Goal: Information Seeking & Learning: Learn about a topic

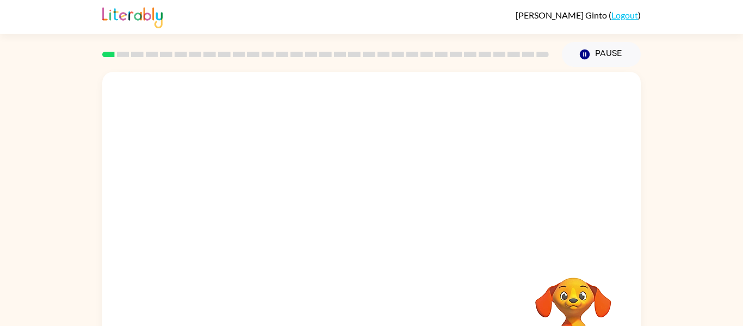
scroll to position [57, 0]
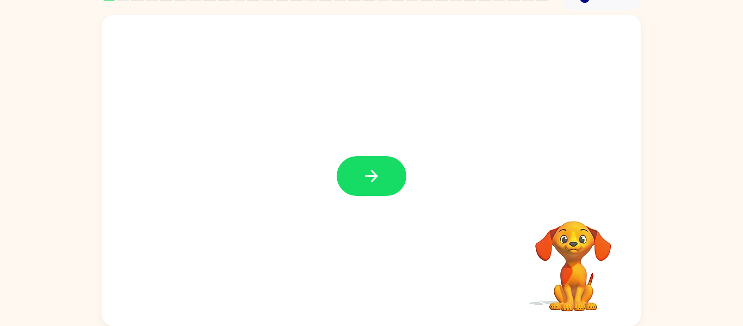
click at [570, 252] on video "Your browser must support playing .mp4 files to use Literably. Please try using…" at bounding box center [573, 258] width 109 height 109
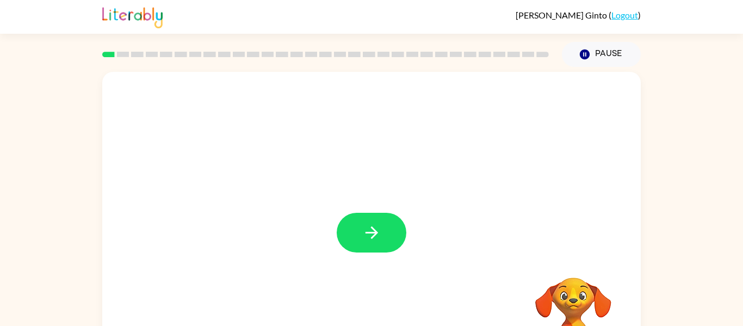
click at [568, 305] on video "Your browser must support playing .mp4 files to use Literably. Please try using…" at bounding box center [573, 315] width 109 height 109
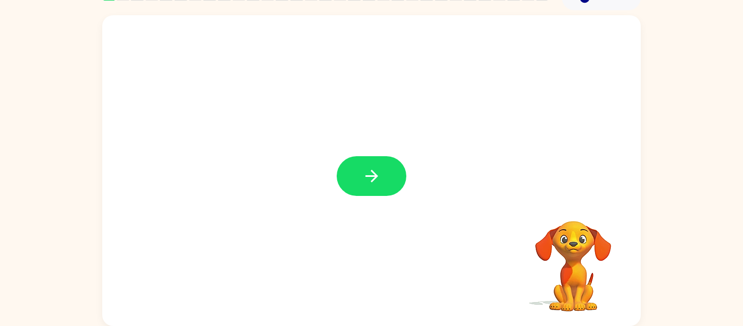
click at [568, 305] on video "Your browser must support playing .mp4 files to use Literably. Please try using…" at bounding box center [573, 258] width 109 height 109
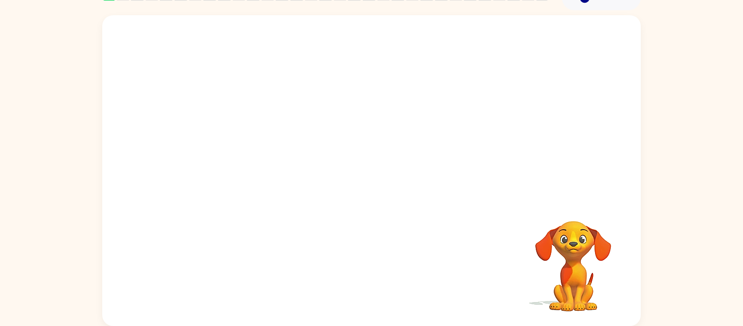
click at [381, 179] on div "Your browser must support playing .mp4 files to use Literably. Please try using…" at bounding box center [371, 170] width 539 height 311
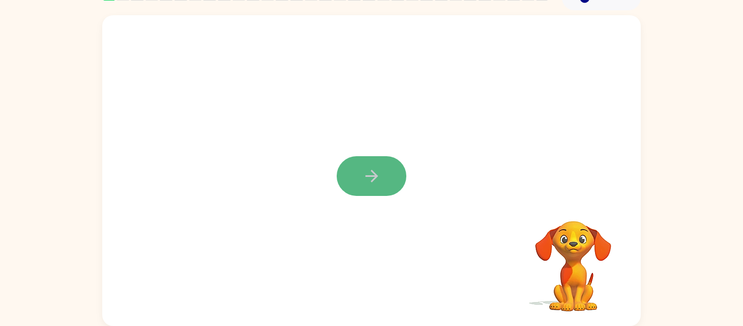
click at [363, 179] on icon "button" at bounding box center [371, 175] width 19 height 19
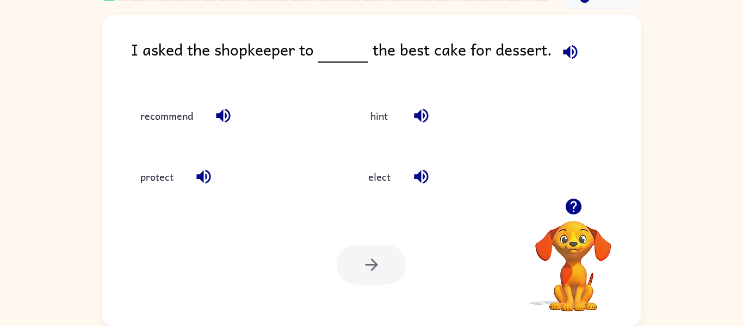
drag, startPoint x: 190, startPoint y: 116, endPoint x: 410, endPoint y: 49, distance: 229.8
click at [410, 49] on div "I asked the shopkeeper to the best cake for dessert. recommend hint protect ele…" at bounding box center [371, 170] width 539 height 311
click at [160, 124] on button "recommend" at bounding box center [166, 115] width 75 height 29
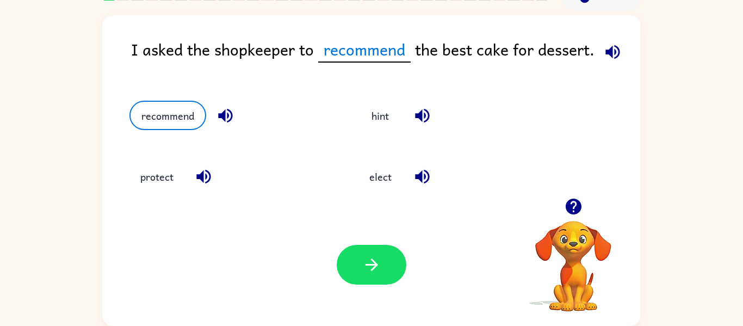
click at [371, 238] on div "Your browser must support playing .mp4 files to use Literably. Please try using…" at bounding box center [371, 264] width 539 height 122
click at [379, 261] on icon "button" at bounding box center [371, 264] width 19 height 19
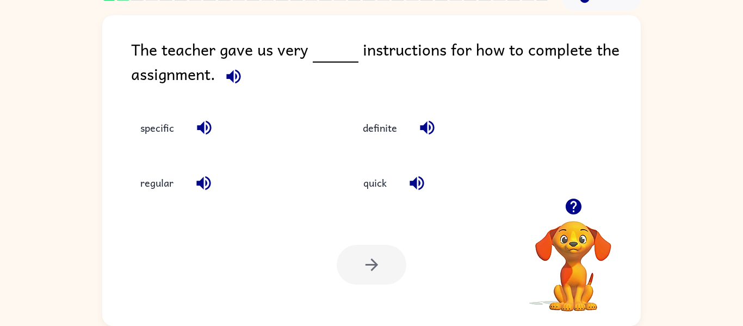
drag, startPoint x: 149, startPoint y: 127, endPoint x: 332, endPoint y: 16, distance: 214.6
click at [332, 16] on div "The teacher gave us very instructions for how to complete the assignment. speci…" at bounding box center [371, 170] width 539 height 311
click at [171, 133] on button "specific" at bounding box center [156, 127] width 55 height 29
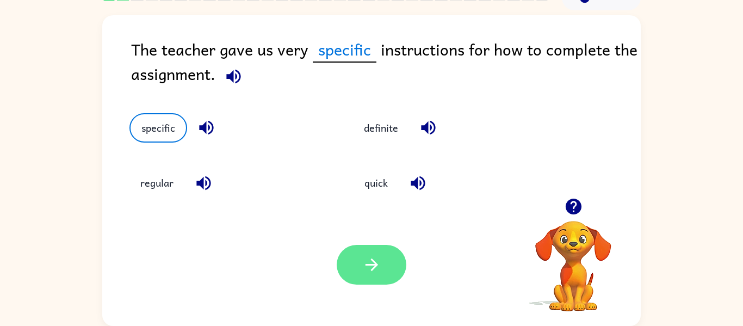
click at [340, 255] on button "button" at bounding box center [372, 265] width 70 height 40
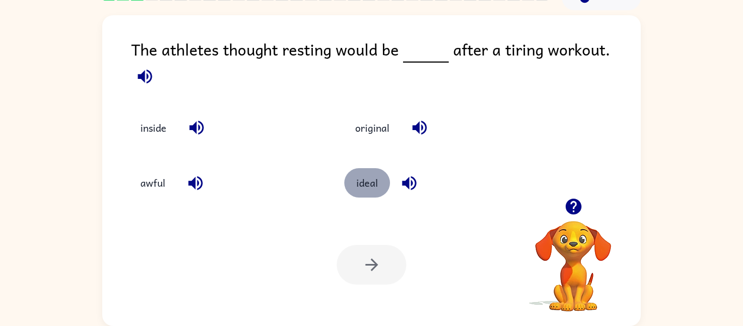
click at [375, 174] on button "ideal" at bounding box center [367, 182] width 46 height 29
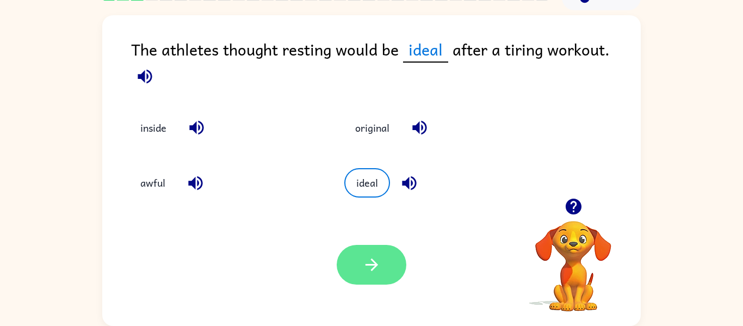
click at [385, 267] on button "button" at bounding box center [372, 265] width 70 height 40
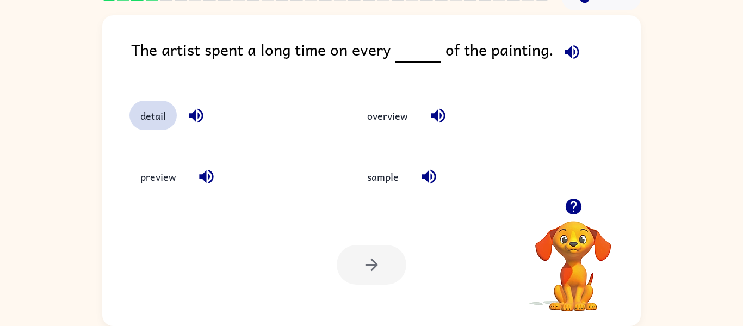
click at [157, 127] on button "detail" at bounding box center [152, 115] width 47 height 29
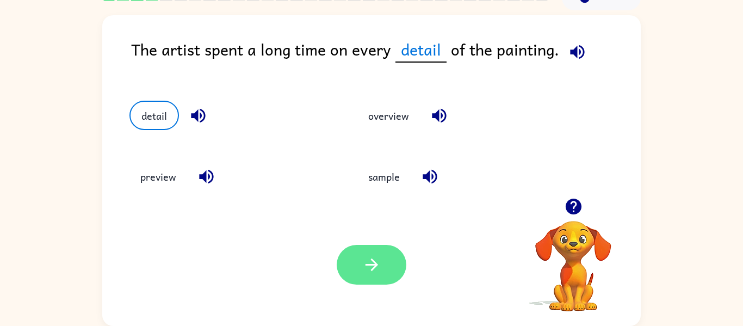
click at [388, 255] on button "button" at bounding box center [372, 265] width 70 height 40
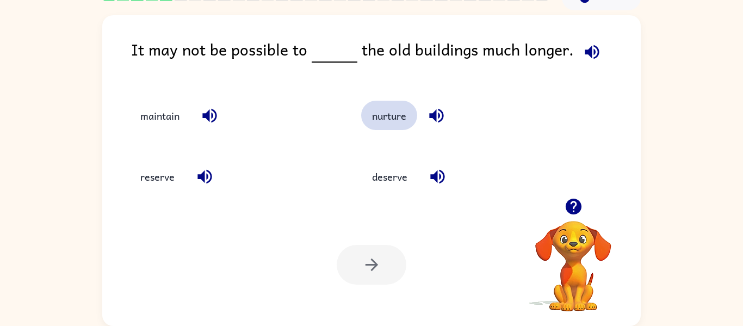
click at [394, 122] on button "nurture" at bounding box center [389, 115] width 56 height 29
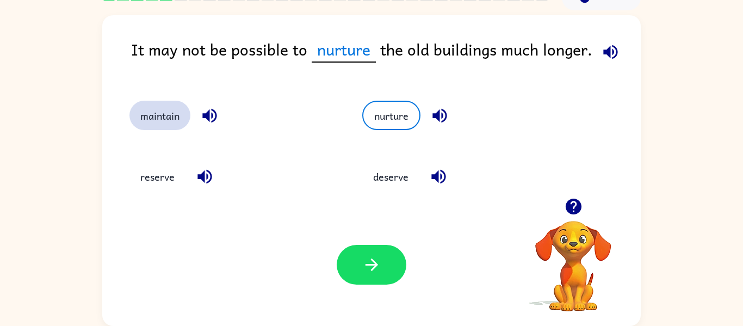
click at [144, 116] on button "maintain" at bounding box center [159, 115] width 61 height 29
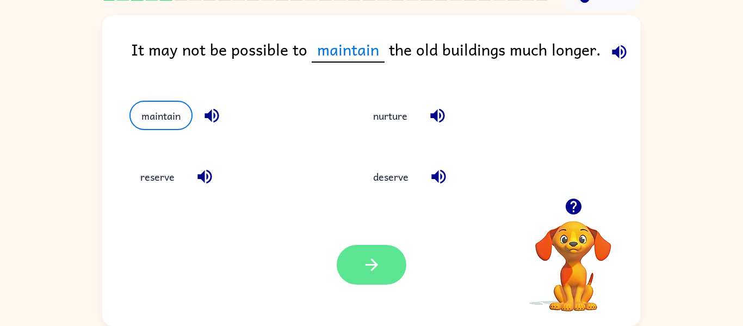
click at [368, 275] on button "button" at bounding box center [372, 265] width 70 height 40
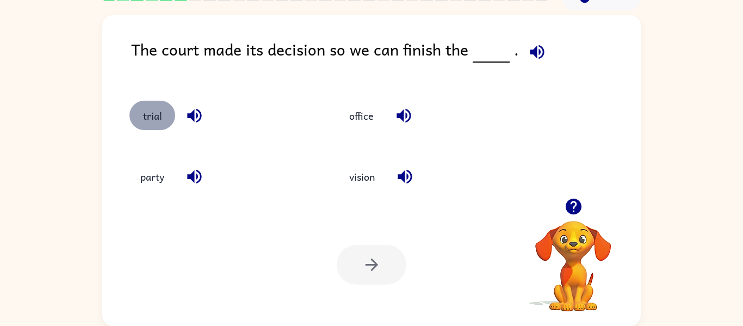
click at [143, 122] on button "trial" at bounding box center [152, 115] width 46 height 29
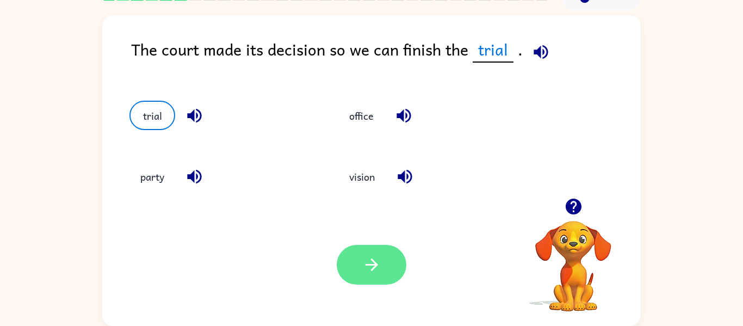
click at [348, 277] on button "button" at bounding box center [372, 265] width 70 height 40
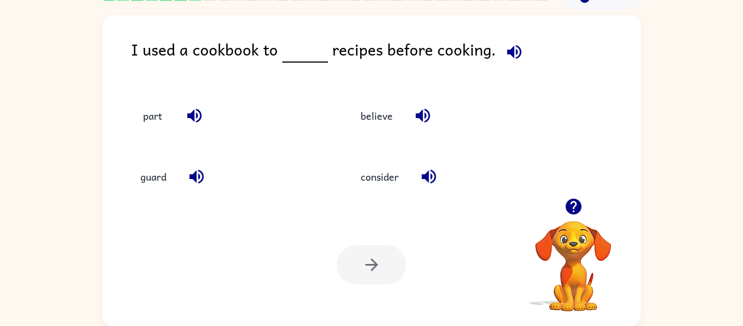
click at [393, 197] on div "consider" at bounding box center [439, 171] width 220 height 61
click at [378, 181] on button "consider" at bounding box center [380, 176] width 60 height 29
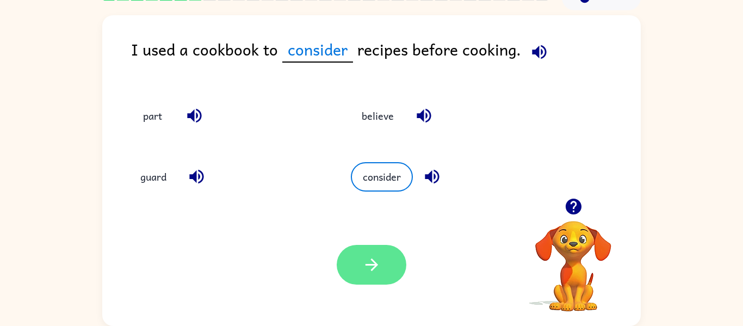
click at [379, 268] on icon "button" at bounding box center [371, 264] width 19 height 19
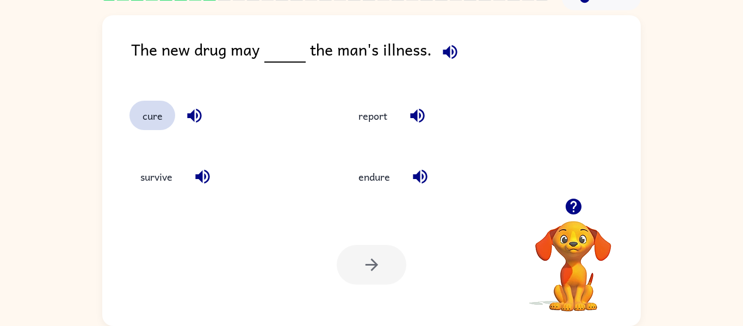
click at [164, 129] on button "cure" at bounding box center [152, 115] width 46 height 29
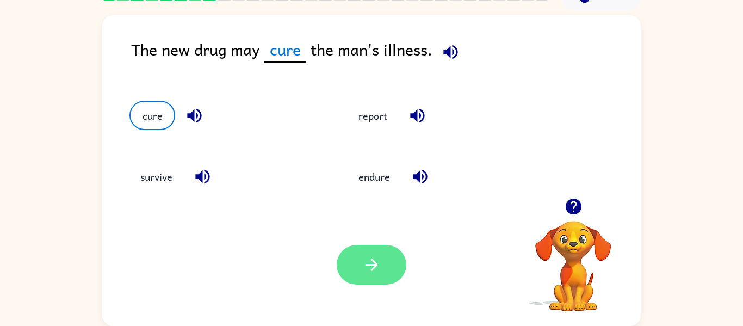
click at [394, 277] on button "button" at bounding box center [372, 265] width 70 height 40
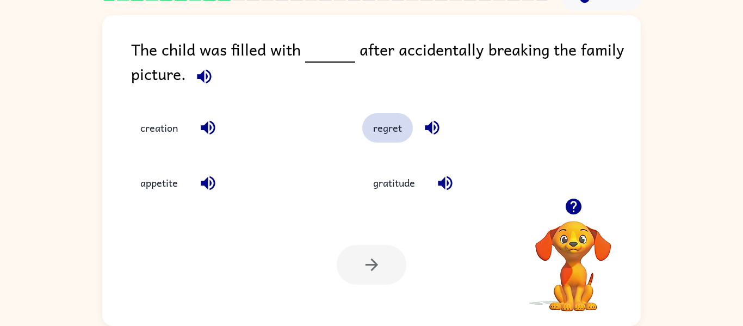
click at [394, 132] on button "regret" at bounding box center [387, 127] width 51 height 29
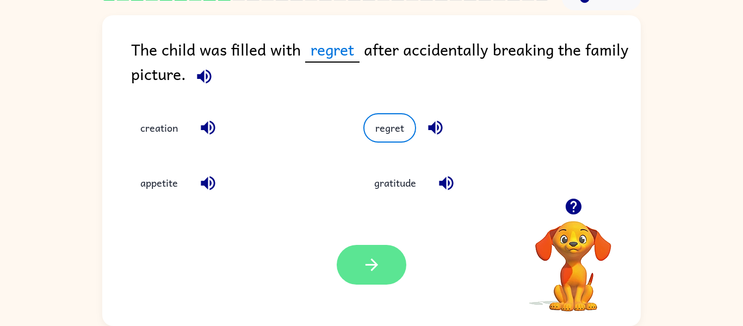
click at [380, 282] on button "button" at bounding box center [372, 265] width 70 height 40
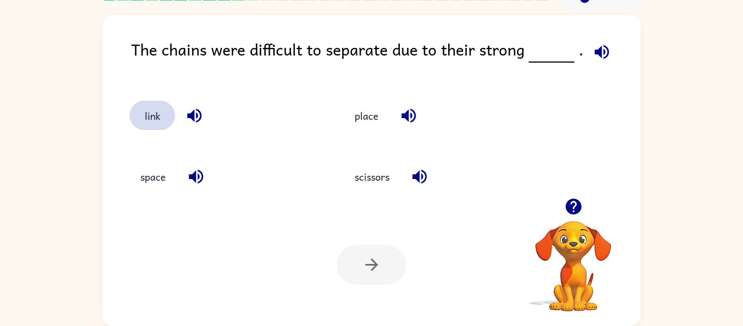
click at [150, 102] on button "link" at bounding box center [152, 115] width 46 height 29
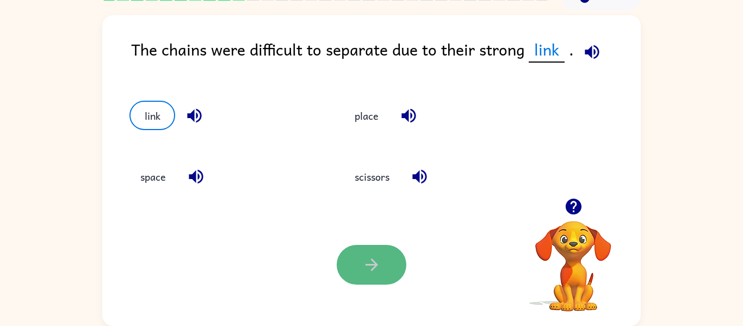
click at [394, 260] on button "button" at bounding box center [372, 265] width 70 height 40
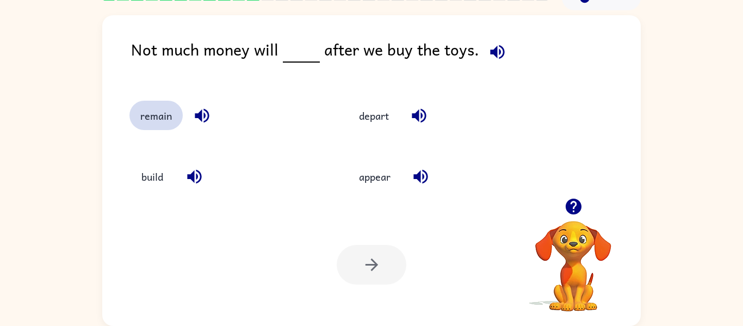
click at [160, 110] on button "remain" at bounding box center [155, 115] width 53 height 29
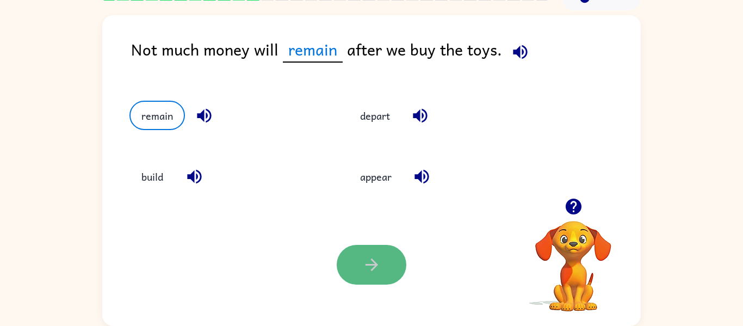
click at [394, 264] on button "button" at bounding box center [372, 265] width 70 height 40
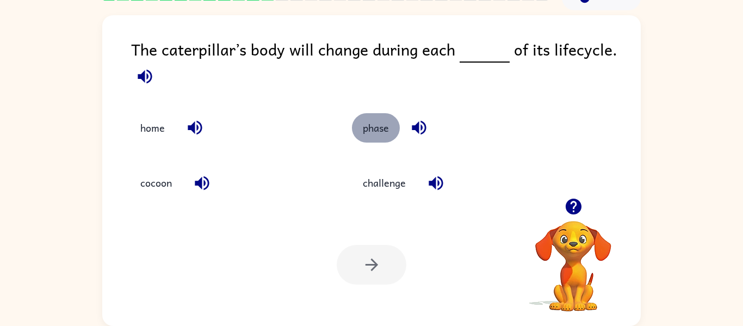
click at [378, 131] on button "phase" at bounding box center [376, 127] width 48 height 29
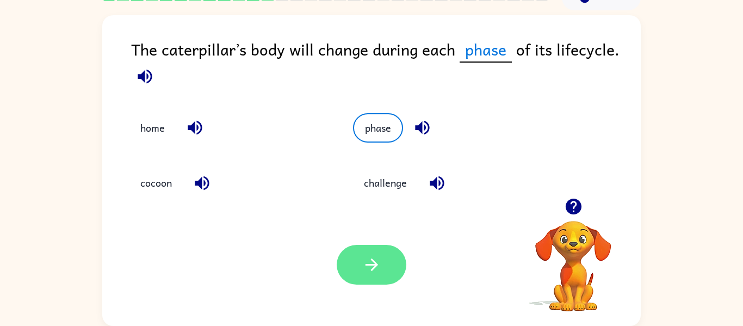
click at [374, 276] on button "button" at bounding box center [372, 265] width 70 height 40
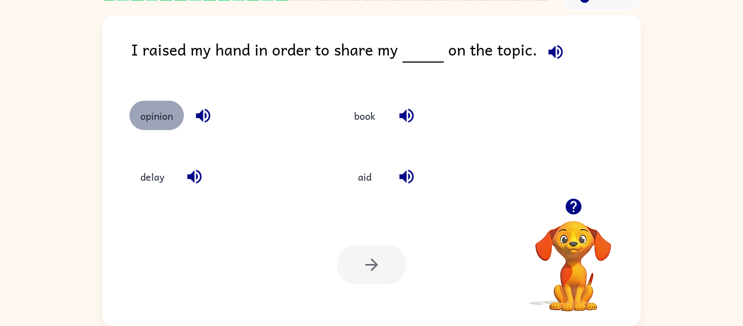
click at [171, 117] on button "opinion" at bounding box center [156, 115] width 54 height 29
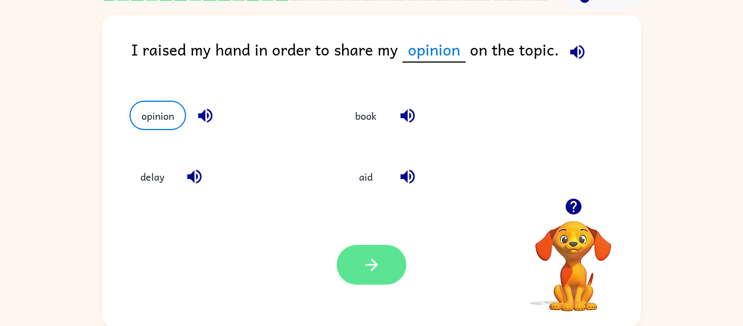
click at [379, 284] on button "button" at bounding box center [372, 265] width 70 height 40
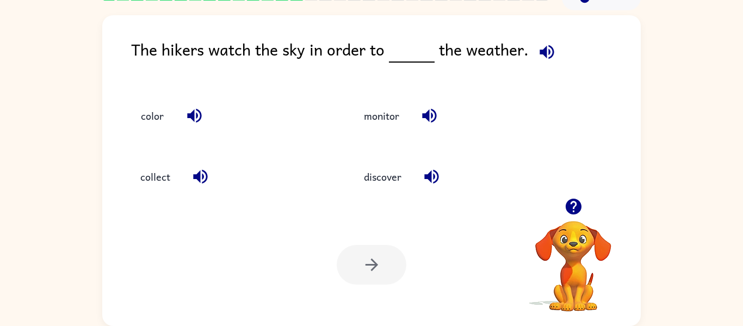
click at [571, 204] on icon "button" at bounding box center [573, 206] width 19 height 19
click at [364, 118] on button "monitor" at bounding box center [381, 115] width 57 height 29
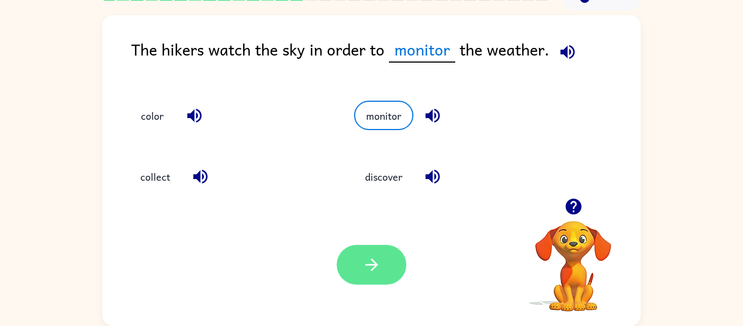
click at [362, 274] on icon "button" at bounding box center [371, 264] width 19 height 19
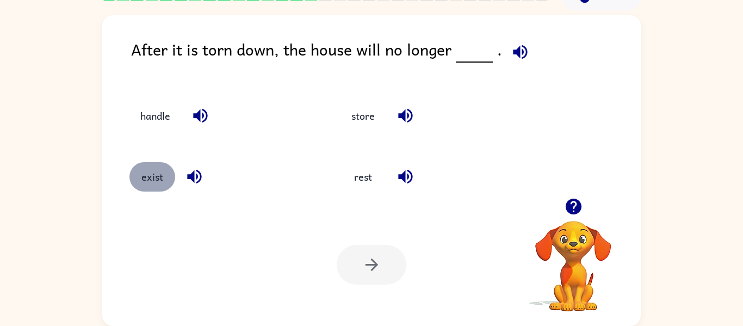
click at [170, 175] on button "exist" at bounding box center [152, 176] width 46 height 29
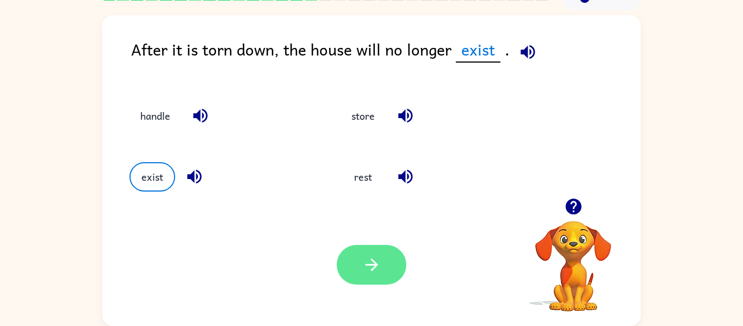
click at [363, 269] on icon "button" at bounding box center [371, 264] width 19 height 19
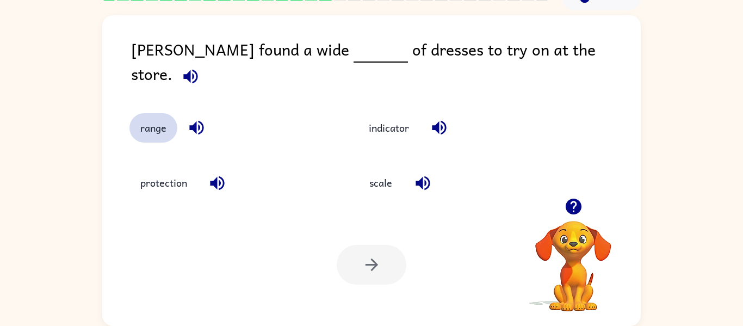
click at [163, 113] on button "range" at bounding box center [153, 127] width 48 height 29
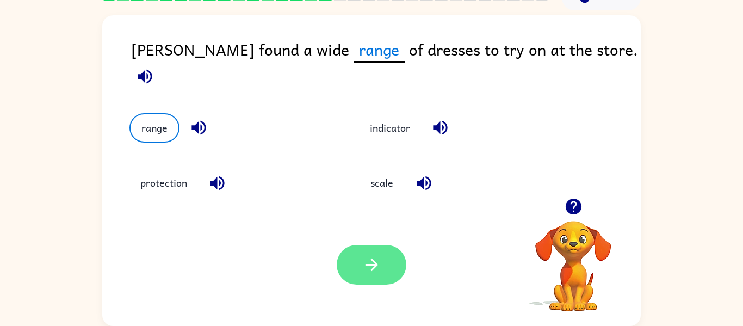
click at [365, 267] on icon "button" at bounding box center [371, 264] width 19 height 19
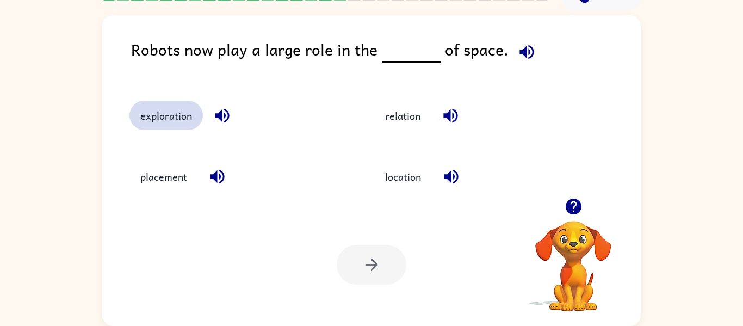
click at [179, 121] on button "exploration" at bounding box center [165, 115] width 73 height 29
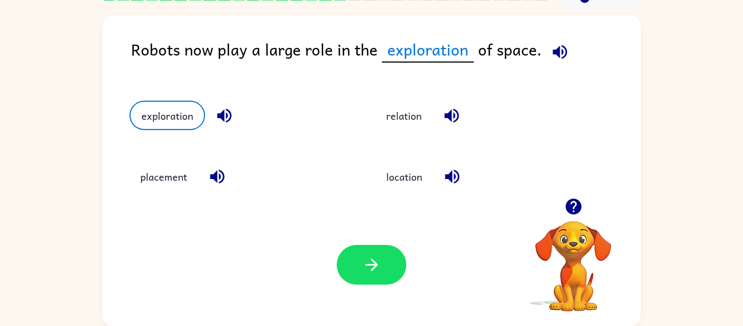
click at [382, 285] on div "Your browser must support playing .mp4 files to use Literably. Please try using…" at bounding box center [371, 264] width 539 height 122
click at [367, 270] on icon "button" at bounding box center [371, 264] width 19 height 19
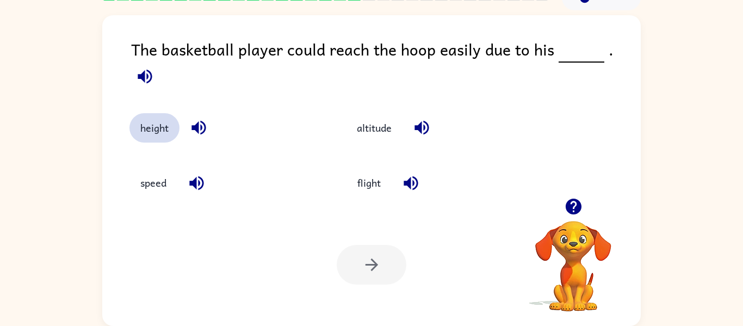
click at [148, 120] on button "height" at bounding box center [154, 127] width 50 height 29
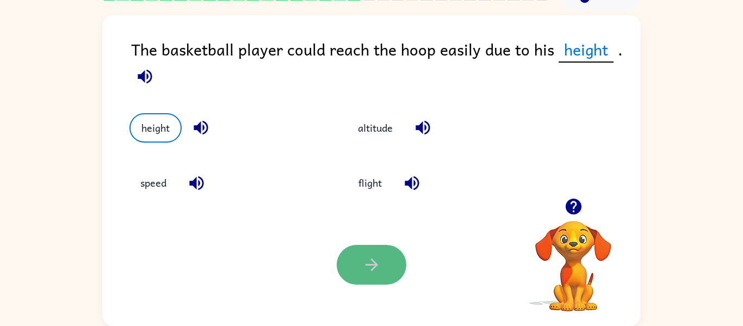
click at [363, 256] on icon "button" at bounding box center [371, 264] width 19 height 19
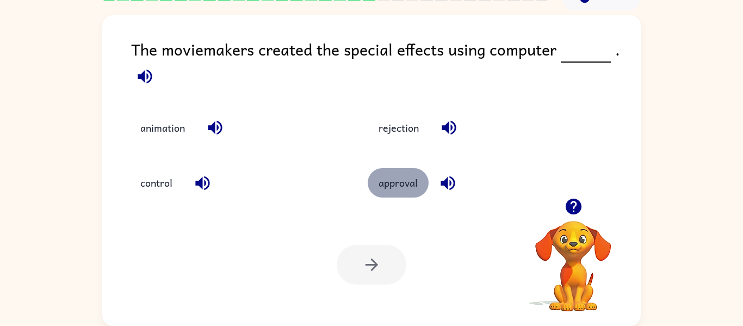
click at [409, 184] on button "approval" at bounding box center [398, 182] width 61 height 29
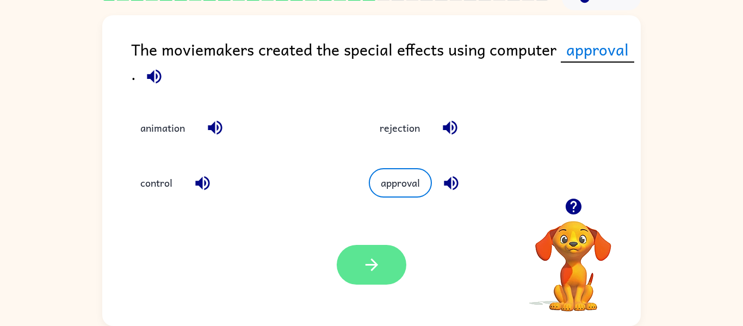
click at [387, 256] on button "button" at bounding box center [372, 265] width 70 height 40
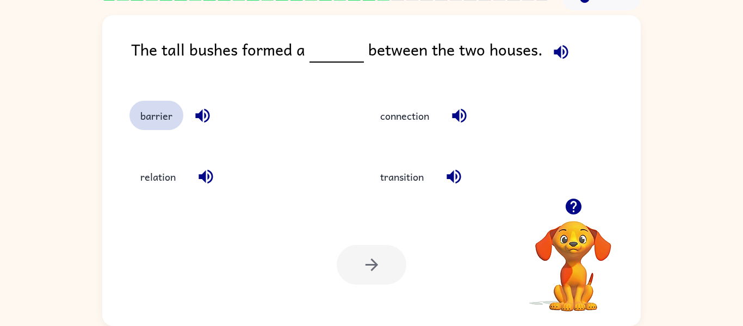
click at [142, 110] on button "barrier" at bounding box center [156, 115] width 54 height 29
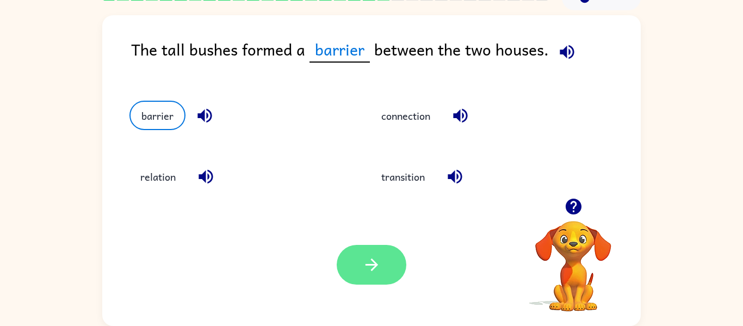
click at [355, 266] on button "button" at bounding box center [372, 265] width 70 height 40
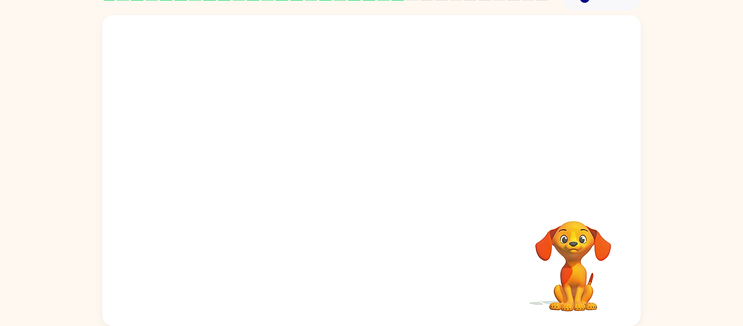
click at [276, 165] on video "Your browser must support playing .mp4 files to use Literably. Please try using…" at bounding box center [371, 106] width 539 height 183
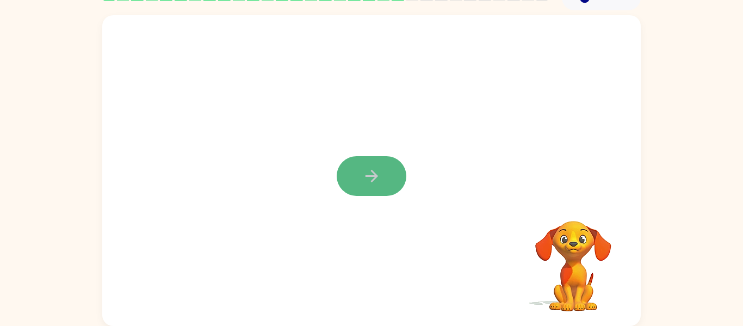
click at [387, 180] on button "button" at bounding box center [372, 176] width 70 height 40
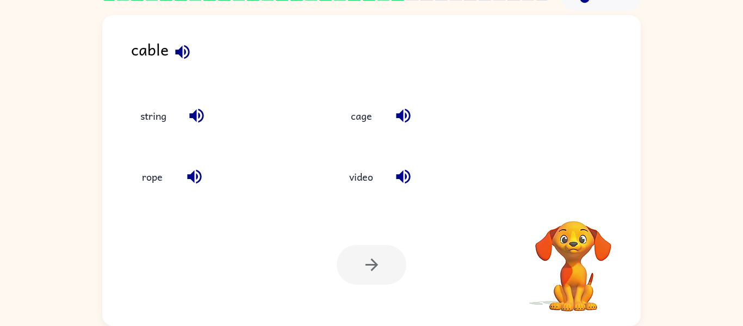
click at [193, 178] on icon "button" at bounding box center [194, 177] width 14 height 14
click at [188, 114] on icon "button" at bounding box center [196, 115] width 19 height 19
click at [158, 114] on button "string" at bounding box center [153, 115] width 48 height 29
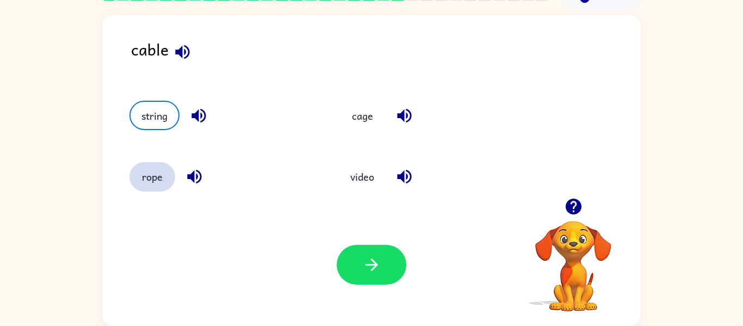
click at [152, 184] on button "rope" at bounding box center [152, 176] width 46 height 29
click at [404, 233] on div "Your browser must support playing .mp4 files to use Literably. Please try using…" at bounding box center [371, 264] width 539 height 122
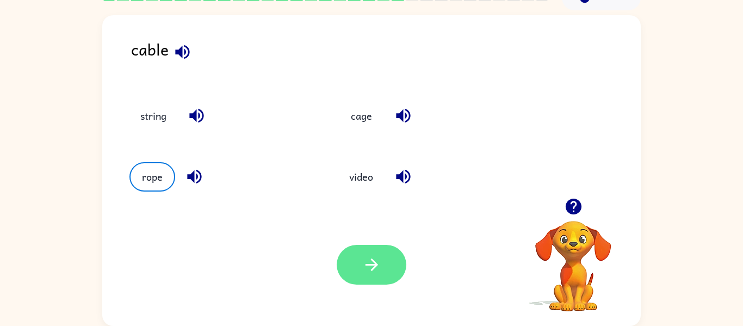
click at [386, 251] on button "button" at bounding box center [372, 265] width 70 height 40
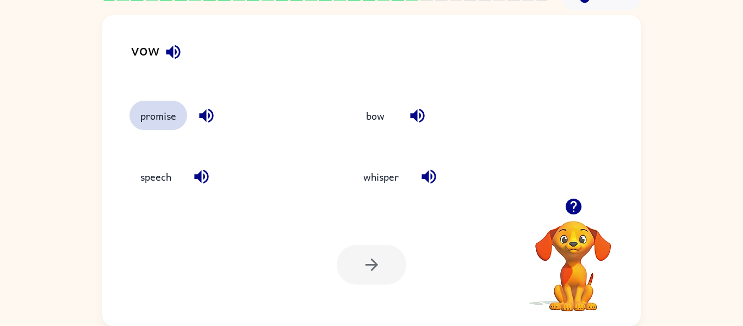
click at [158, 114] on button "promise" at bounding box center [158, 115] width 58 height 29
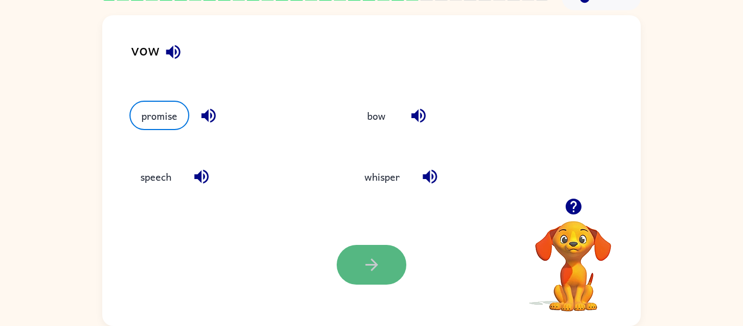
click at [348, 267] on button "button" at bounding box center [372, 265] width 70 height 40
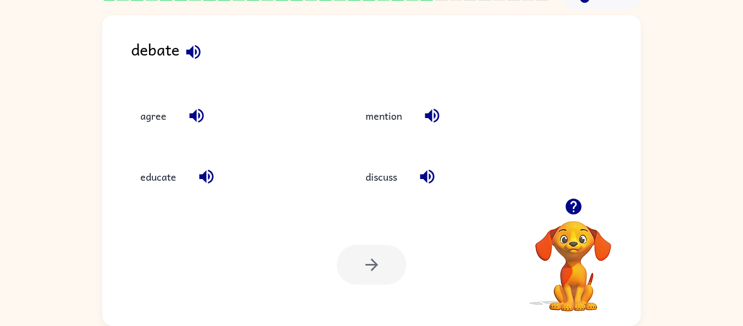
click at [572, 201] on icon "button" at bounding box center [573, 206] width 19 height 19
click at [373, 176] on button "discuss" at bounding box center [381, 176] width 53 height 29
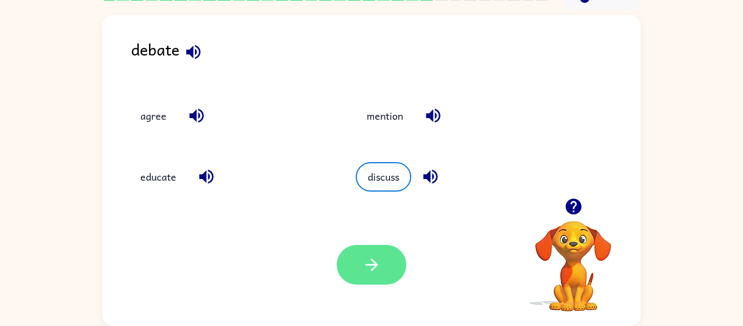
click at [376, 266] on icon "button" at bounding box center [371, 264] width 13 height 13
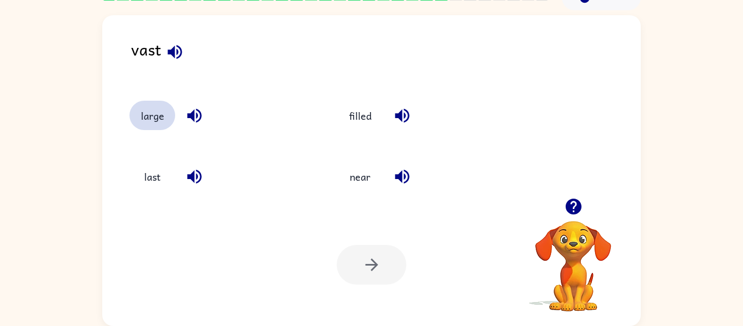
click at [147, 108] on button "large" at bounding box center [152, 115] width 46 height 29
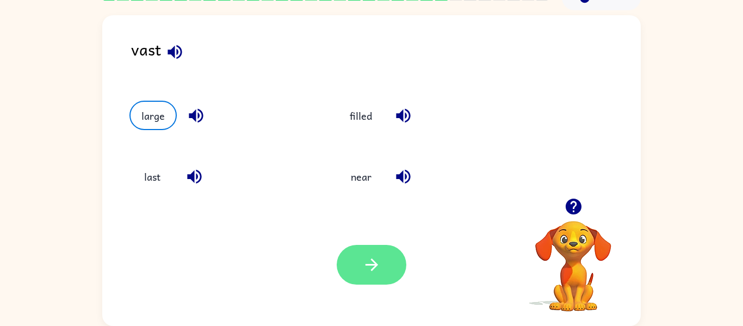
click at [364, 276] on button "button" at bounding box center [372, 265] width 70 height 40
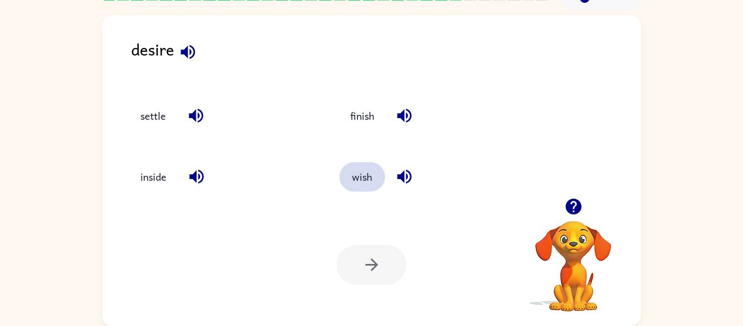
click at [359, 172] on button "wish" at bounding box center [362, 176] width 46 height 29
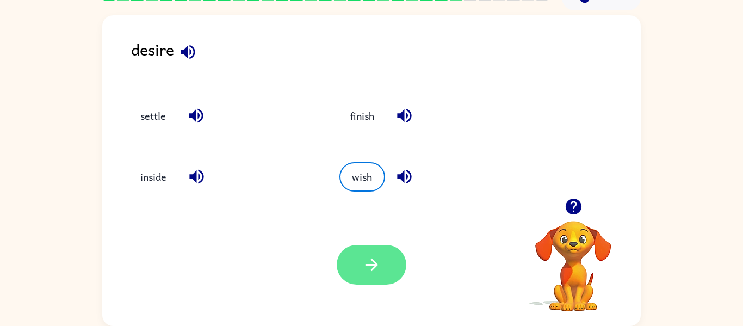
click at [386, 274] on button "button" at bounding box center [372, 265] width 70 height 40
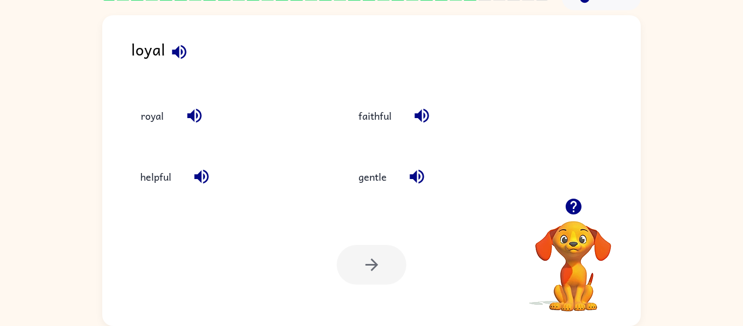
click at [371, 131] on div "faithful" at bounding box center [436, 110] width 218 height 61
click at [369, 118] on button "faithful" at bounding box center [375, 115] width 55 height 29
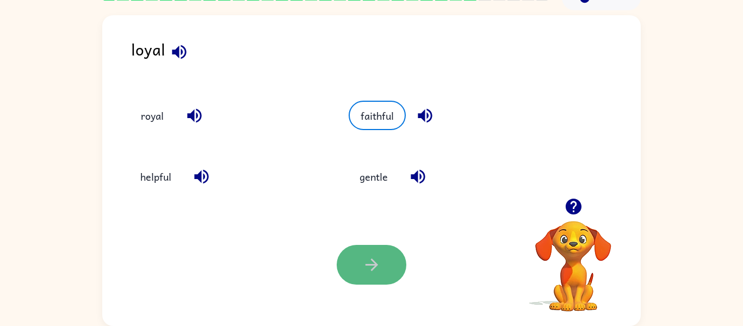
click at [381, 256] on icon "button" at bounding box center [371, 264] width 19 height 19
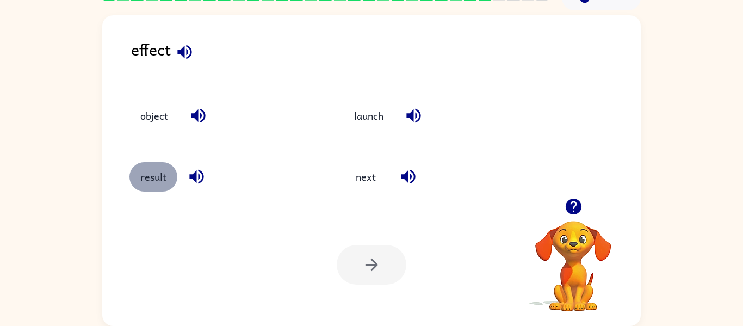
click at [163, 185] on button "result" at bounding box center [153, 176] width 48 height 29
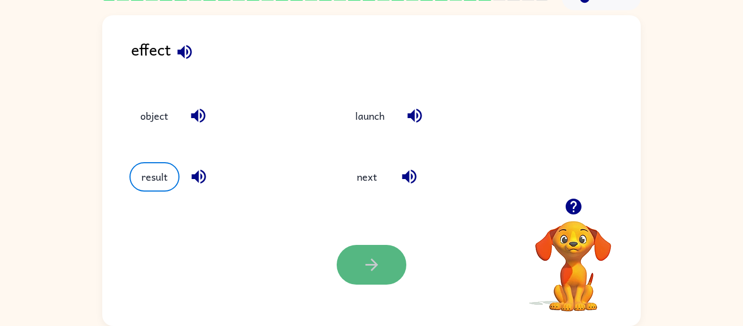
click at [403, 257] on button "button" at bounding box center [372, 265] width 70 height 40
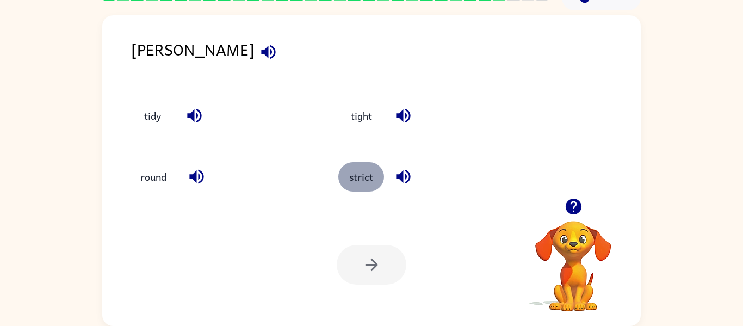
click at [354, 180] on button "strict" at bounding box center [361, 176] width 46 height 29
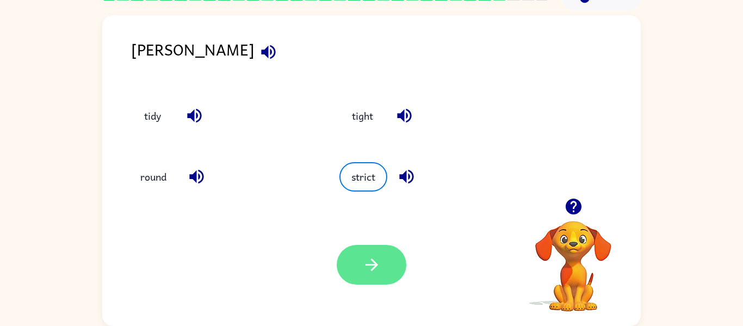
click at [361, 269] on button "button" at bounding box center [372, 265] width 70 height 40
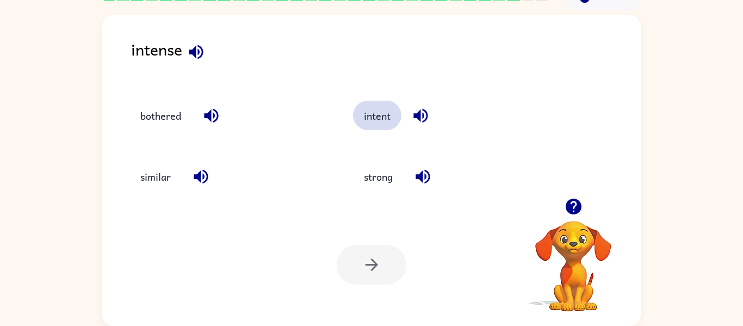
click at [375, 125] on button "intent" at bounding box center [377, 115] width 48 height 29
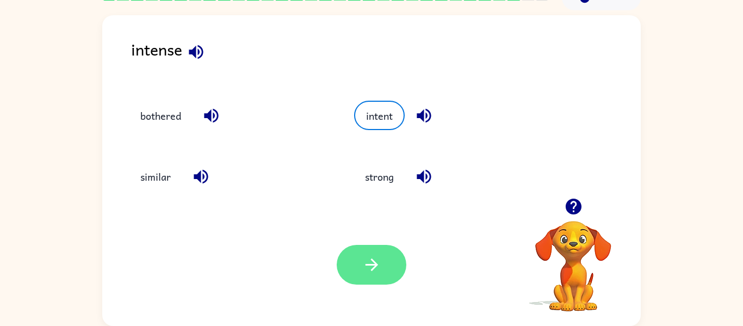
click at [380, 258] on icon "button" at bounding box center [371, 264] width 19 height 19
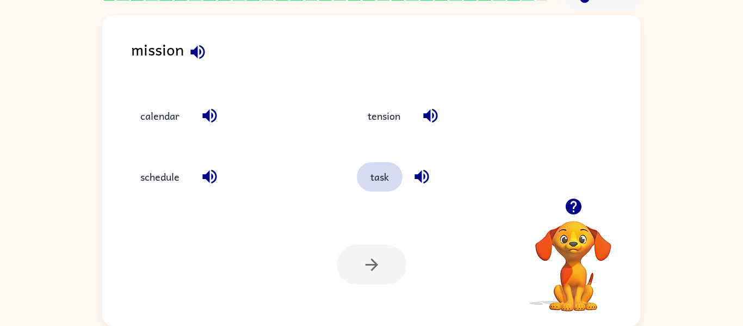
click at [382, 174] on button "task" at bounding box center [380, 176] width 46 height 29
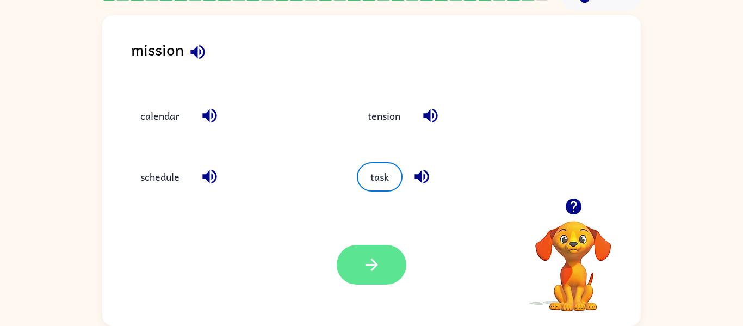
click at [378, 272] on icon "button" at bounding box center [371, 264] width 19 height 19
